Goal: Task Accomplishment & Management: Manage account settings

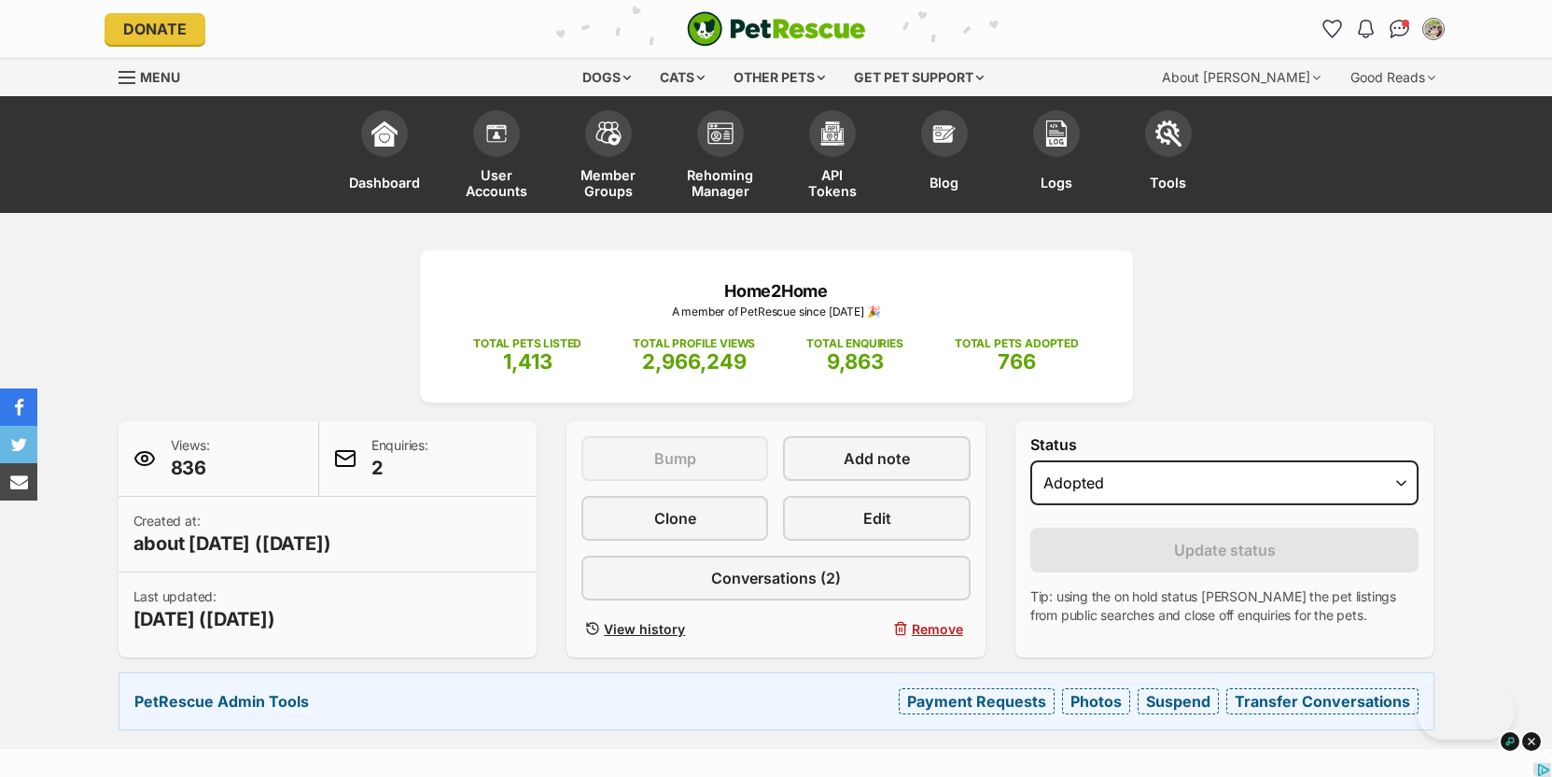
select select "rehomed"
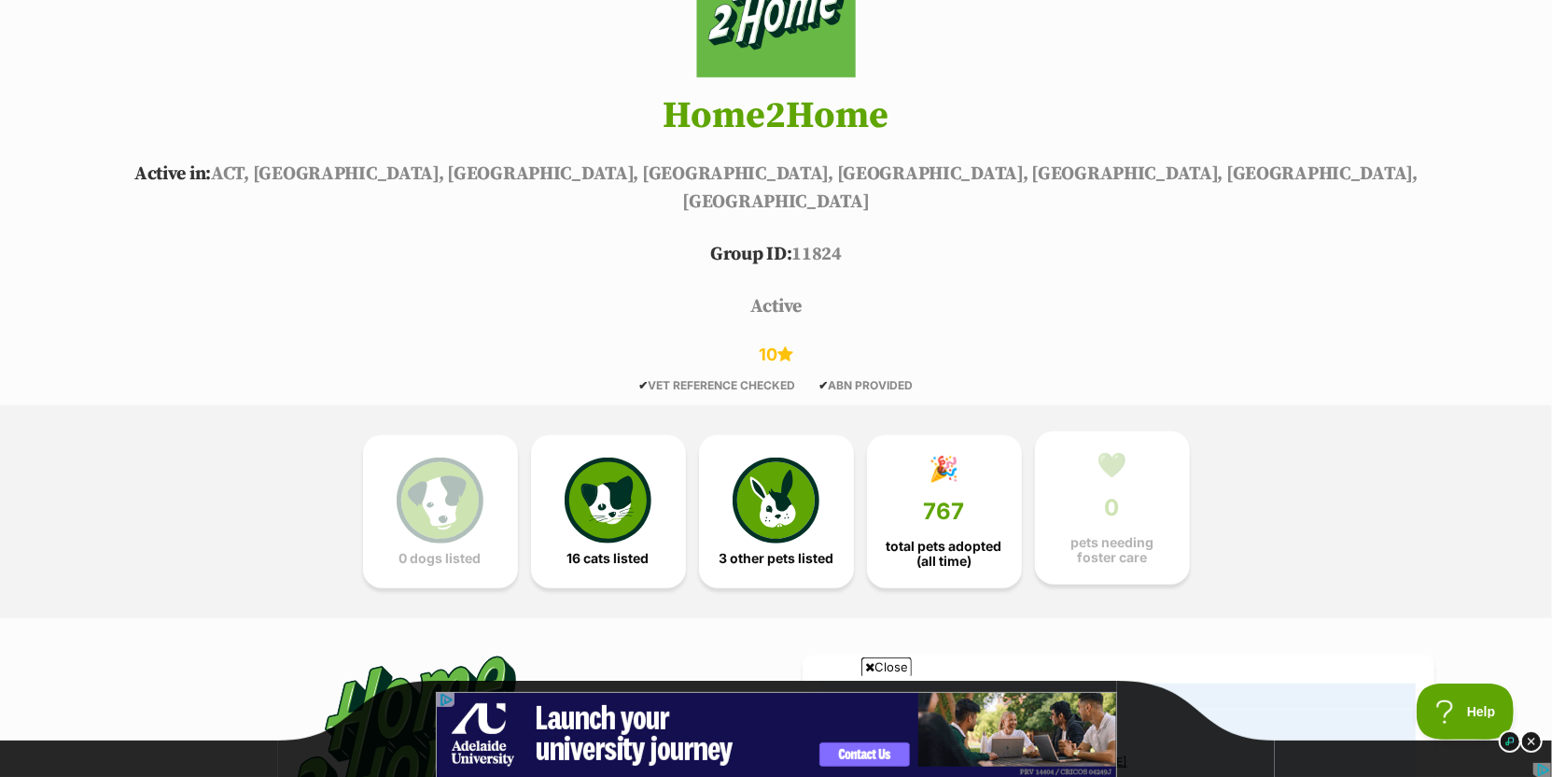
scroll to position [106, 0]
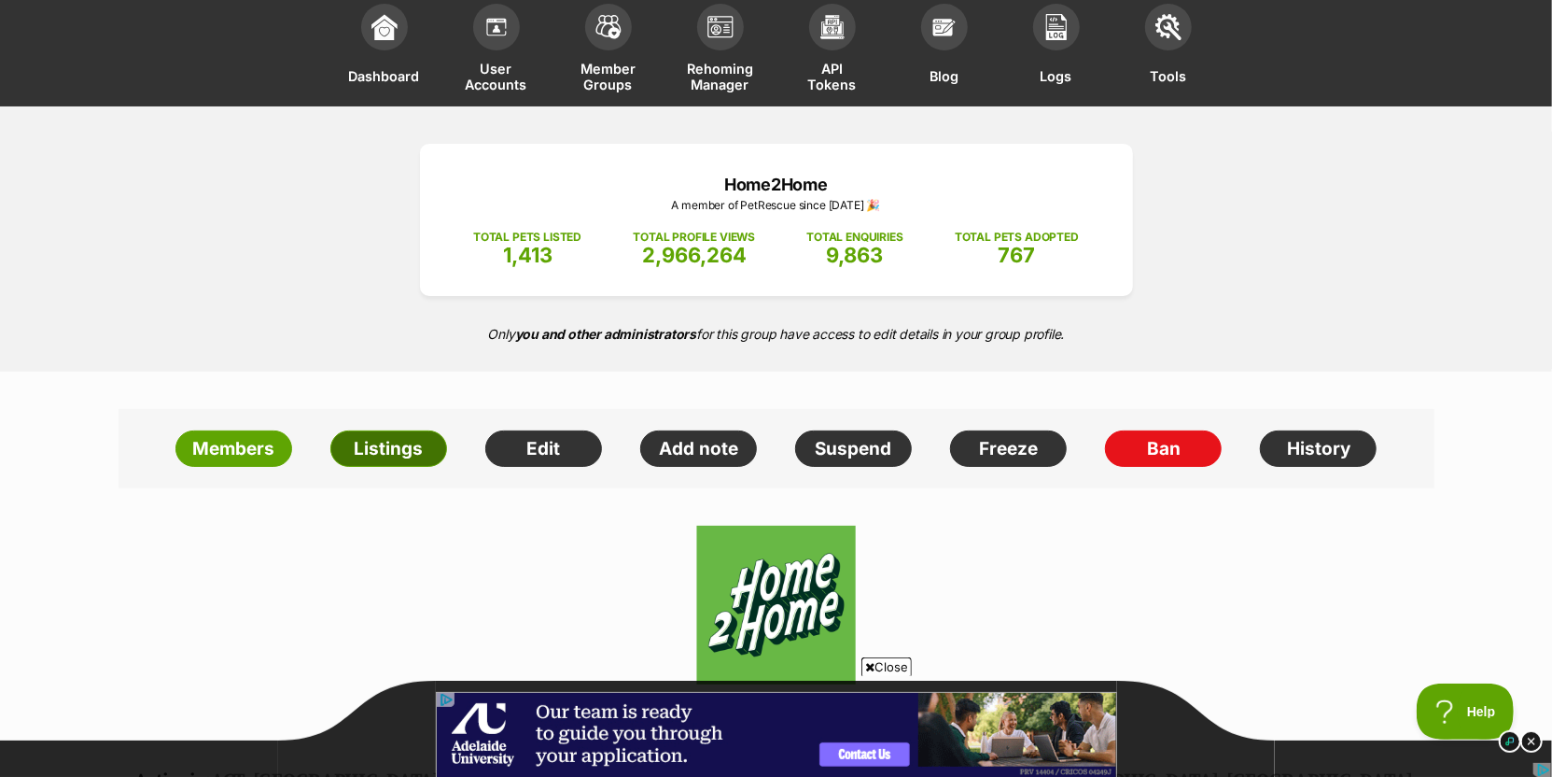
drag, startPoint x: 407, startPoint y: 447, endPoint x: 426, endPoint y: 441, distance: 19.8
click at [407, 448] on link "Listings" at bounding box center [388, 448] width 117 height 37
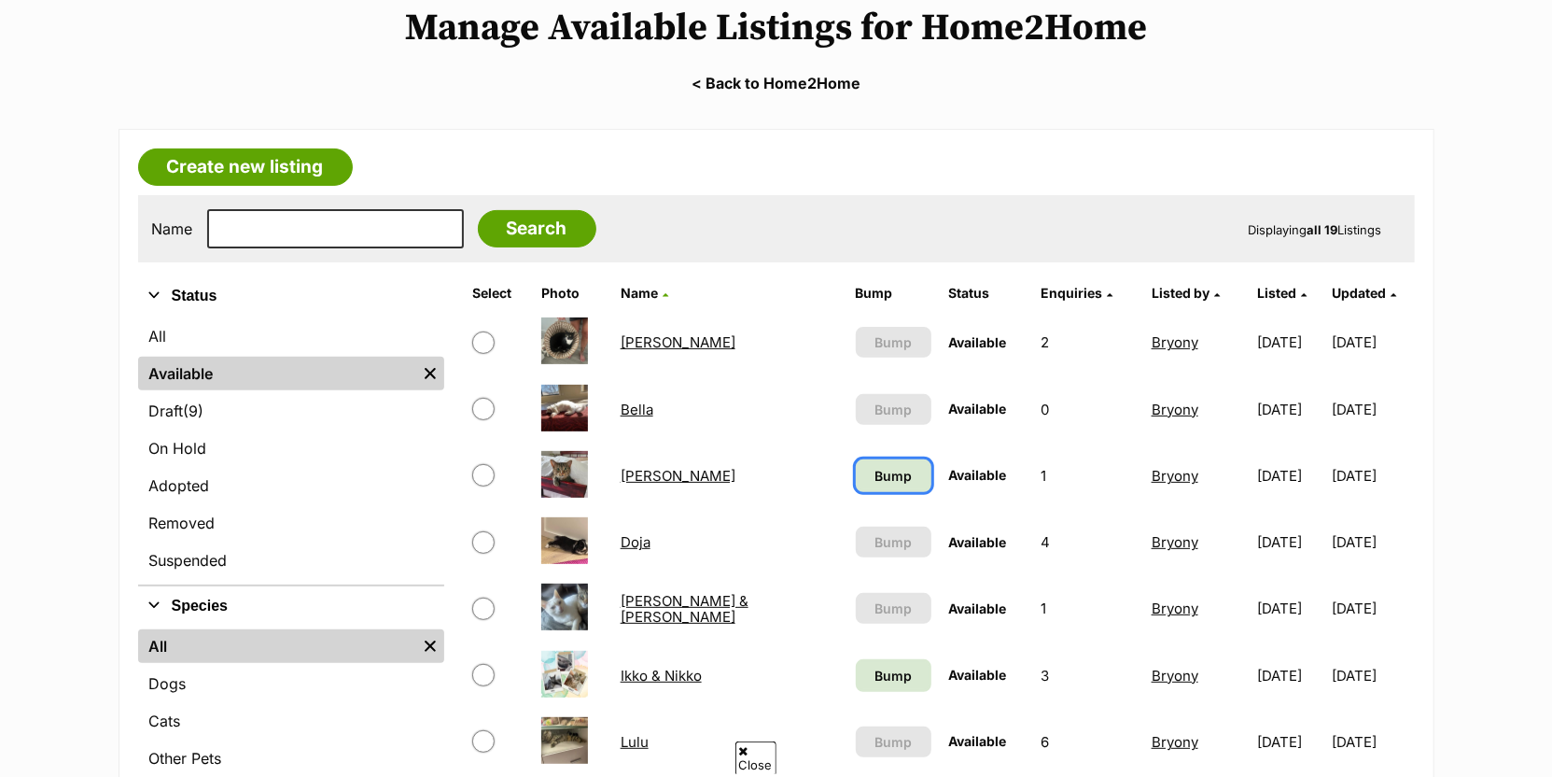
click at [875, 470] on span "Bump" at bounding box center [893, 476] width 37 height 20
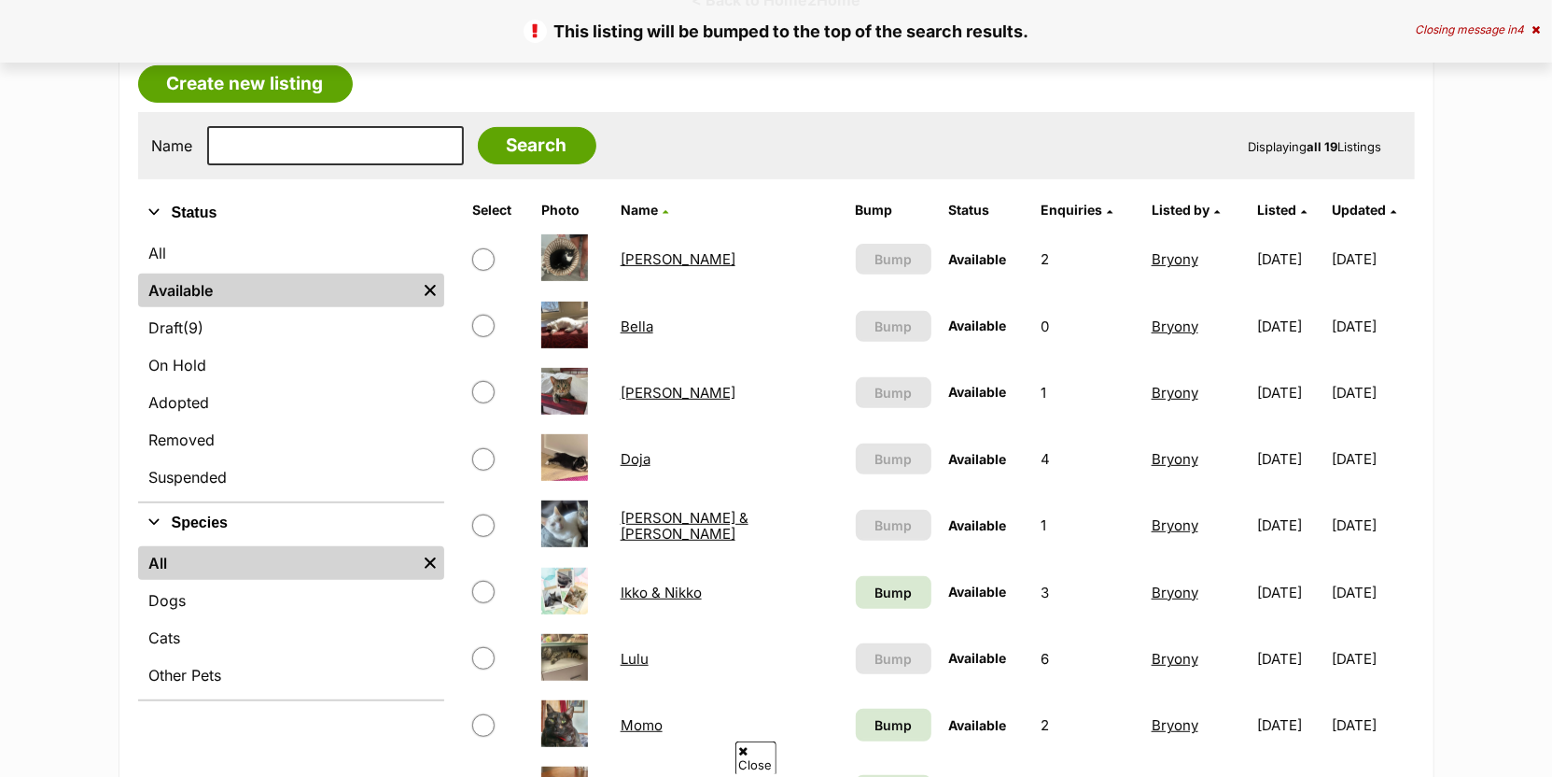
scroll to position [519, 0]
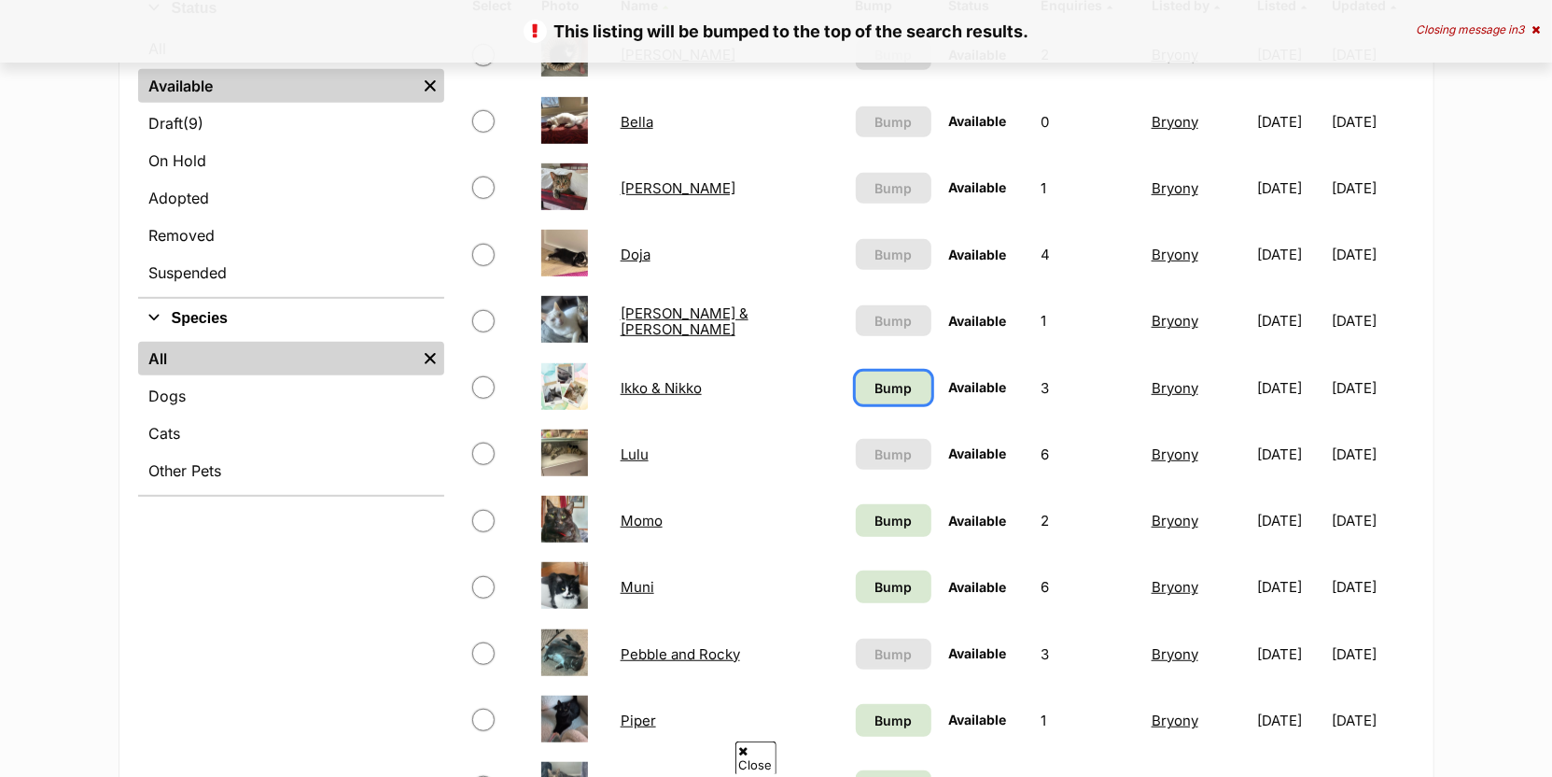
click at [875, 387] on span "Bump" at bounding box center [893, 388] width 37 height 20
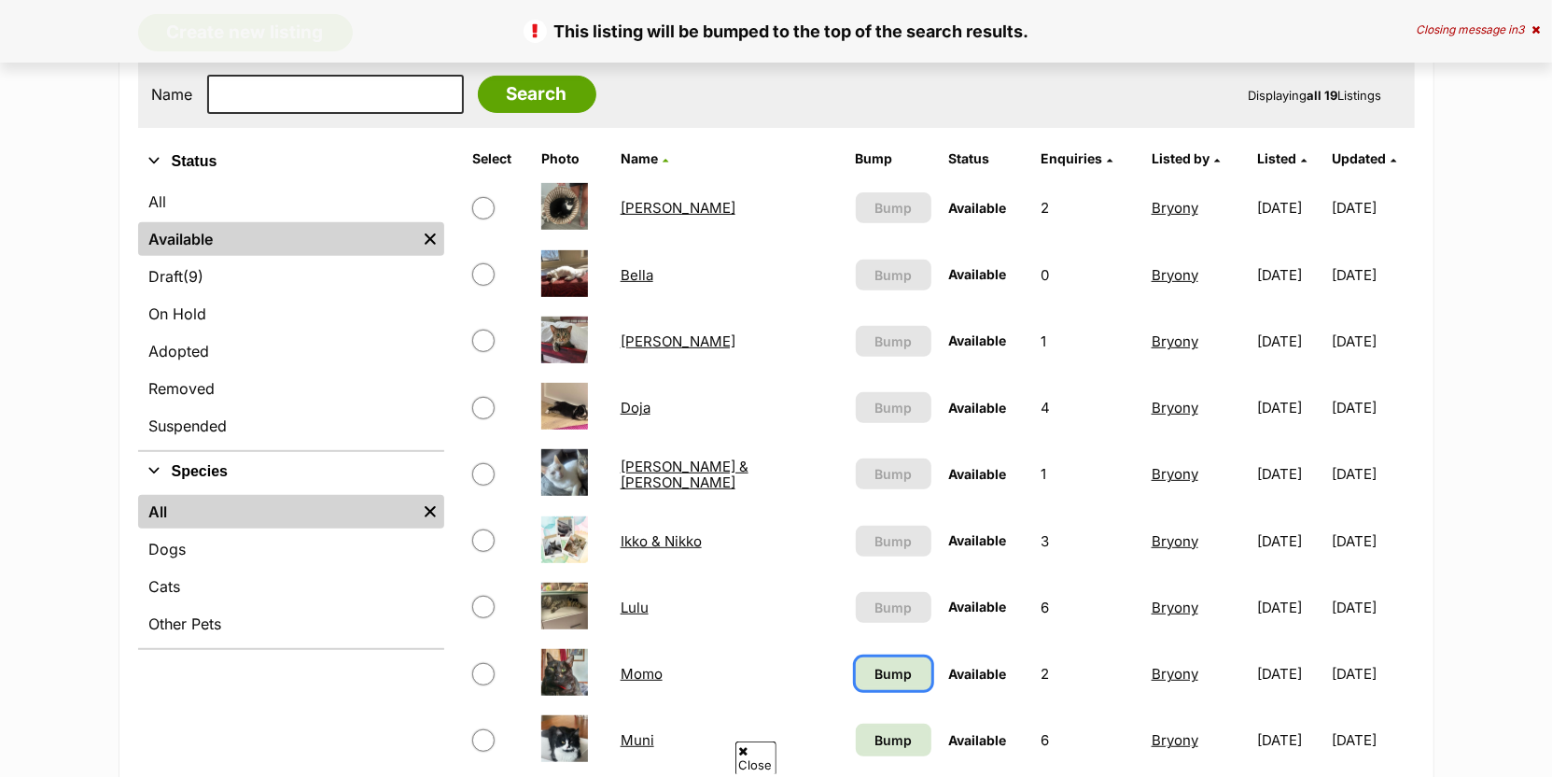
click at [875, 664] on span "Bump" at bounding box center [893, 674] width 37 height 20
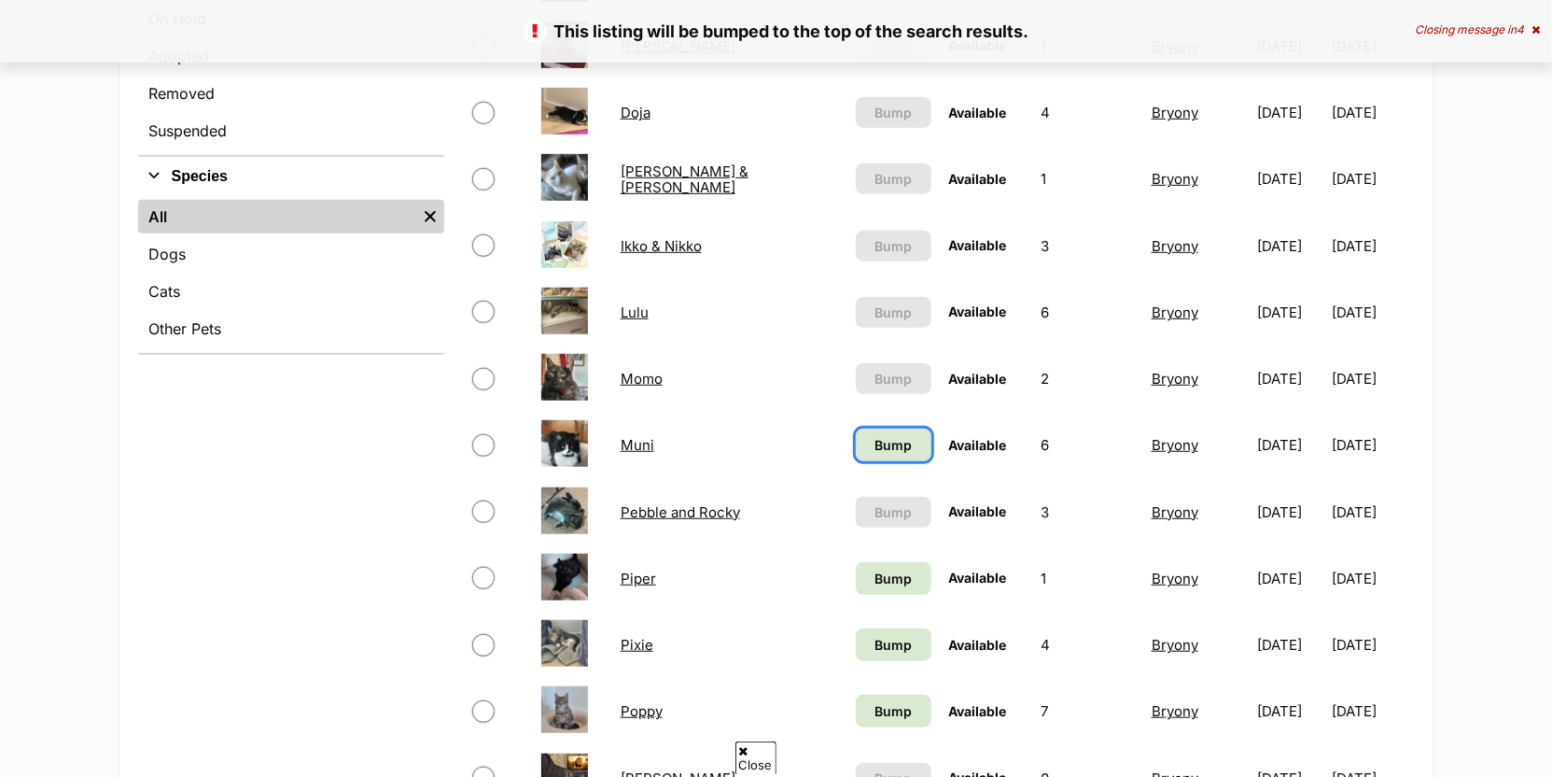
click at [875, 442] on span "Bump" at bounding box center [893, 445] width 37 height 20
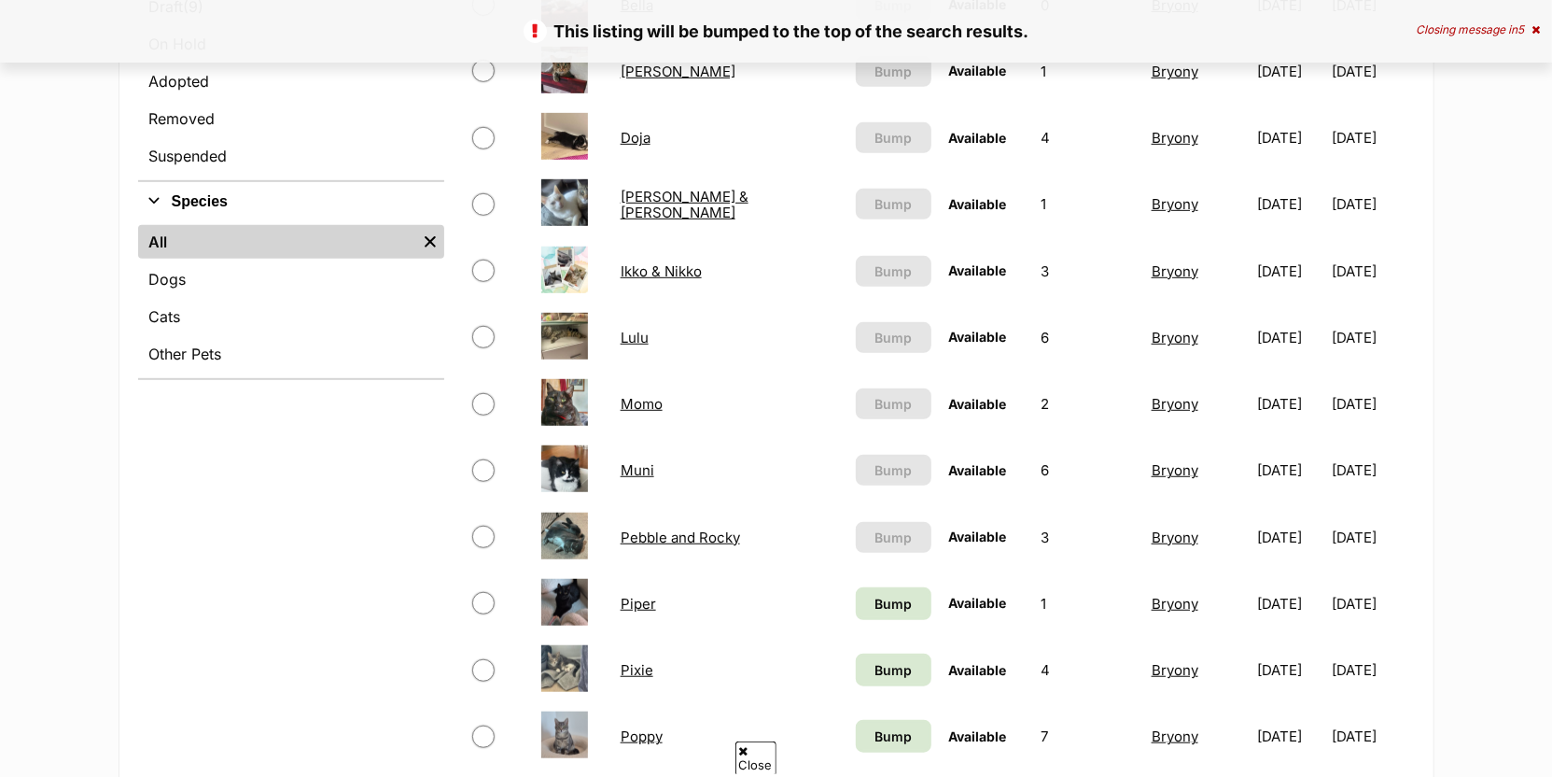
scroll to position [641, 0]
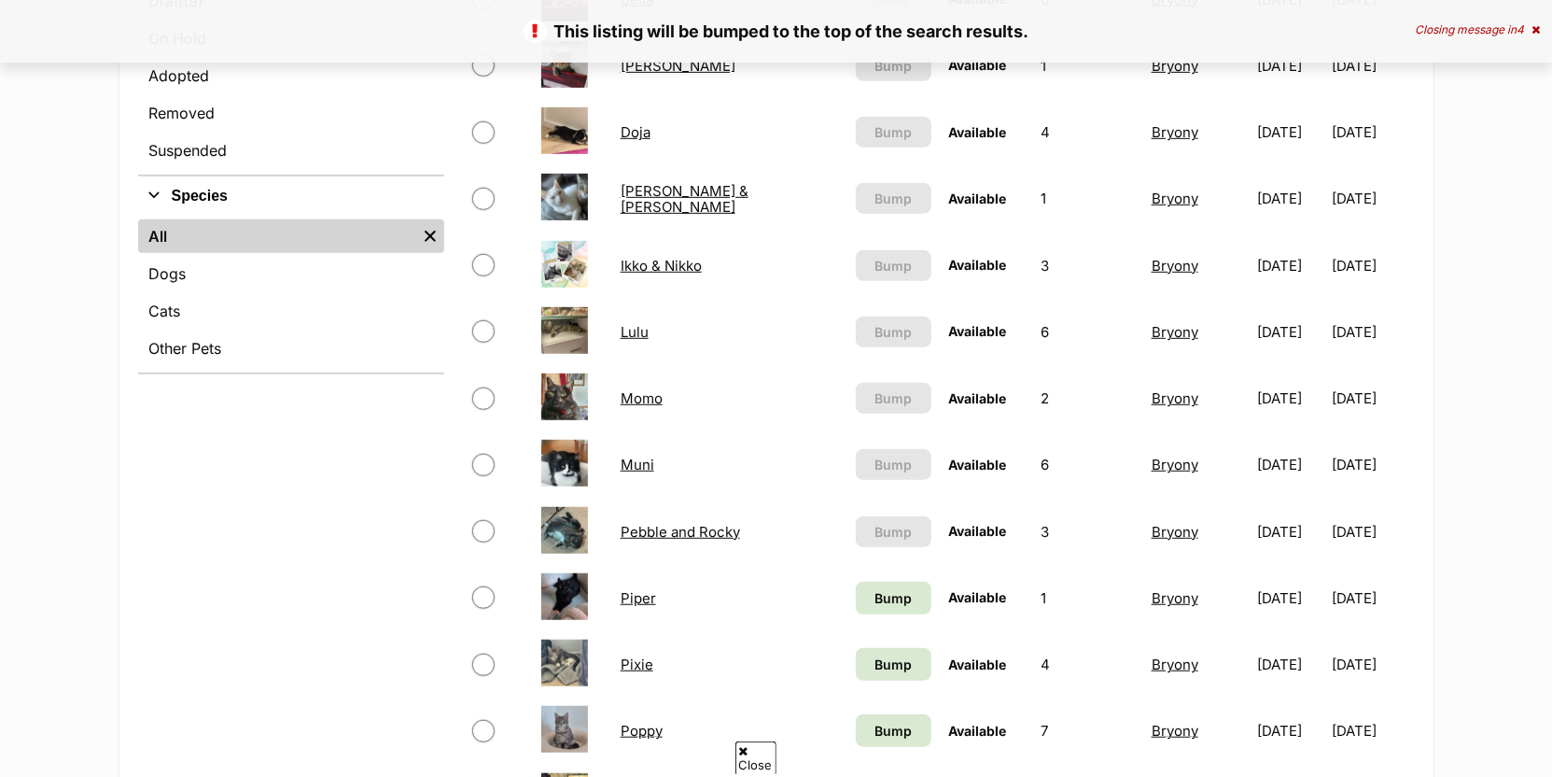
click at [647, 463] on link "Muni" at bounding box center [638, 465] width 34 height 18
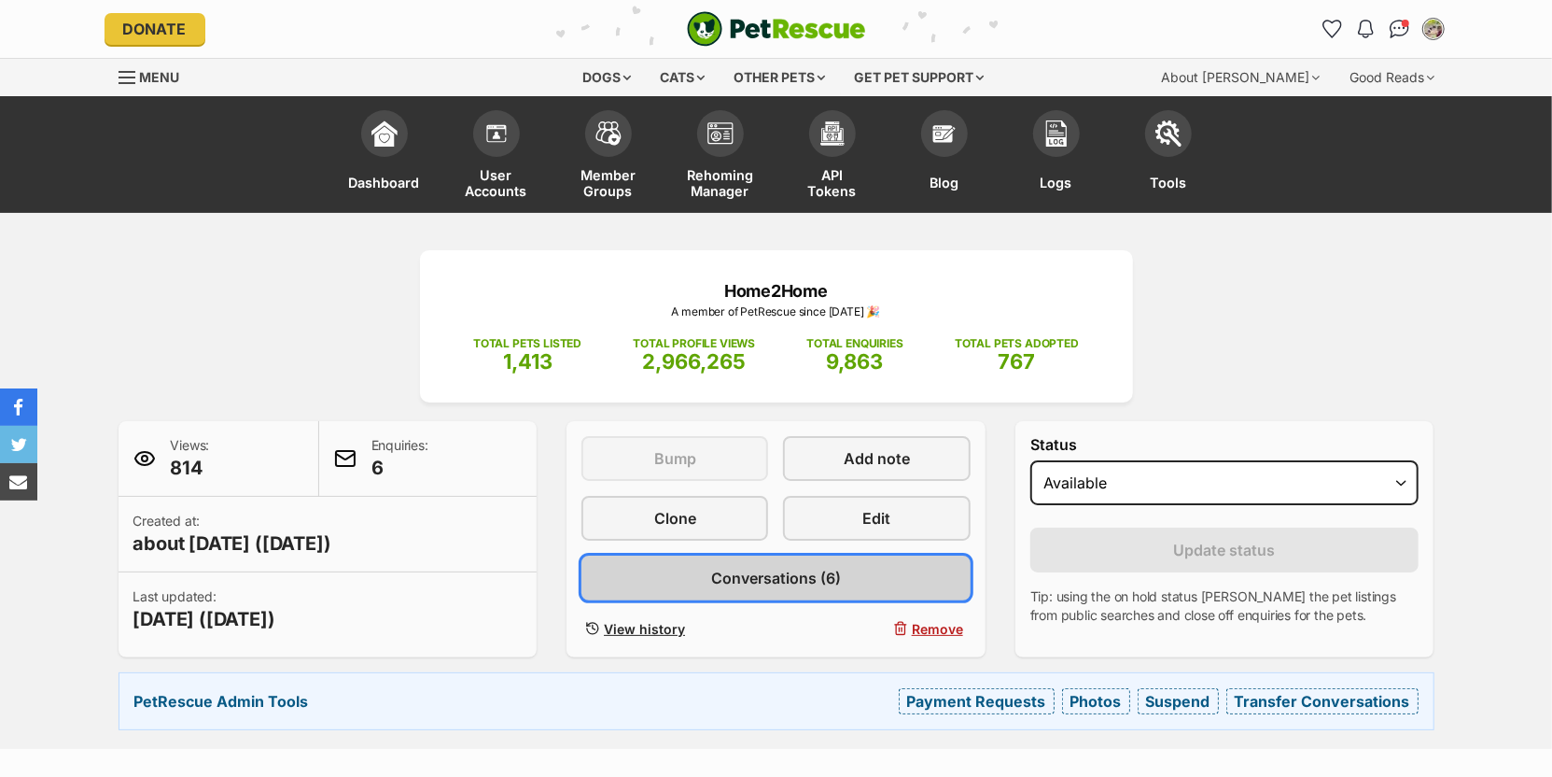
click at [812, 576] on span "Conversations (6)" at bounding box center [776, 578] width 130 height 22
